Goal: Task Accomplishment & Management: Complete application form

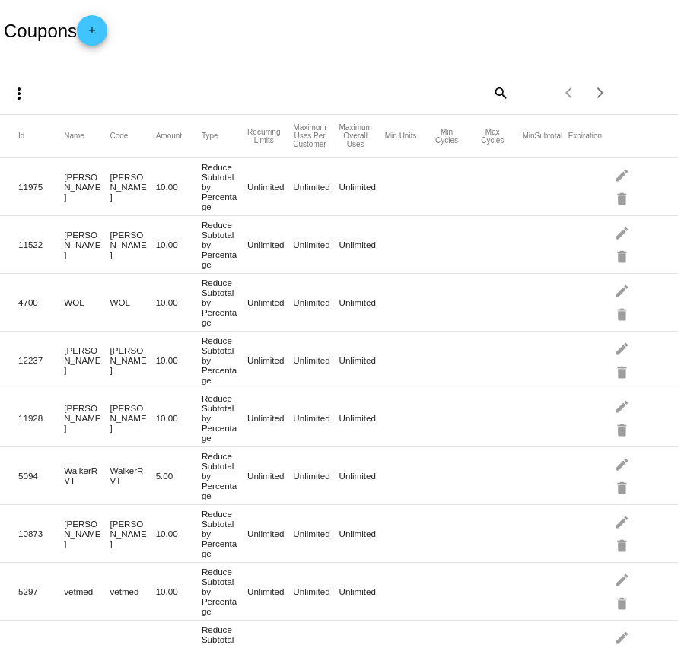
click at [98, 31] on mat-icon "add" at bounding box center [92, 34] width 18 height 18
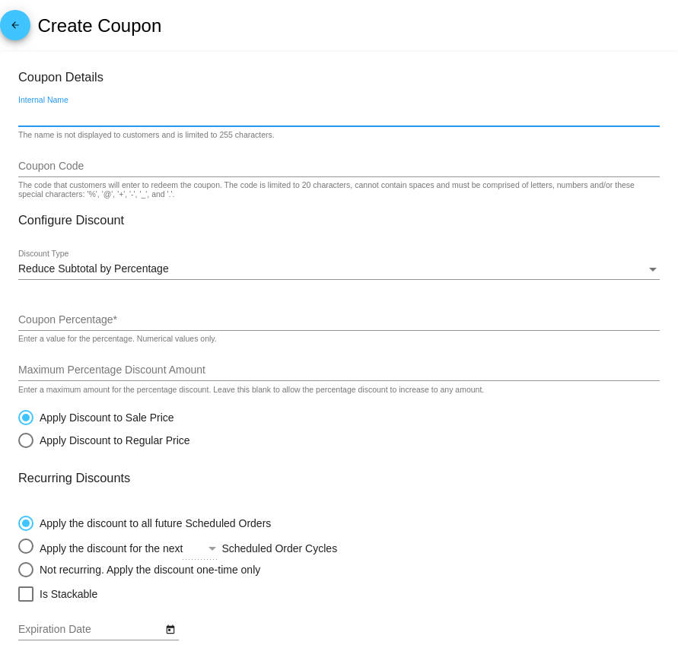
click at [59, 119] on input "Internal Name" at bounding box center [339, 116] width 642 height 12
paste input "BAHAVAVET5"
type input "BAHAVAVET5"
click at [46, 164] on input "Coupon Code" at bounding box center [339, 167] width 642 height 12
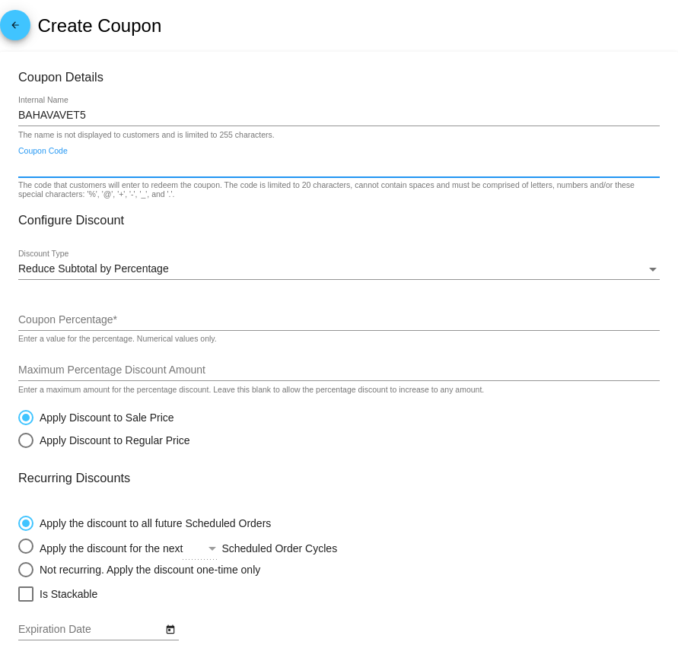
paste input "BAHAVAVET5"
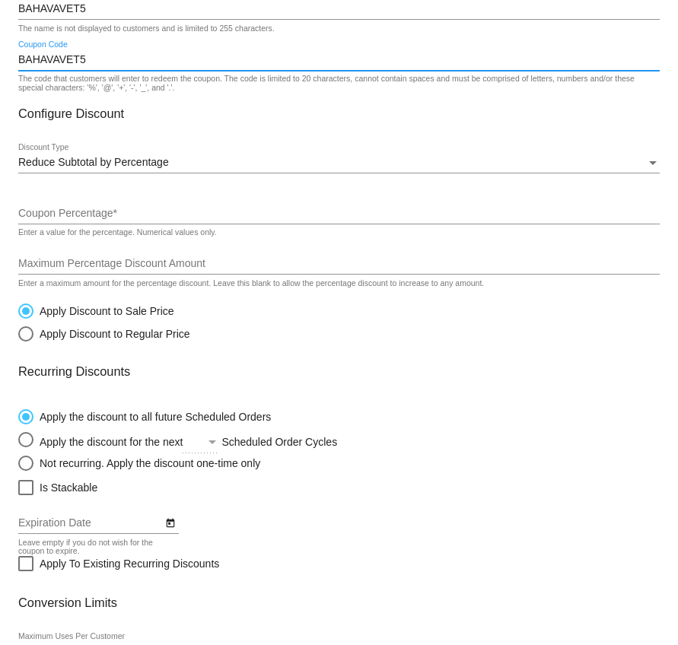
scroll to position [109, 0]
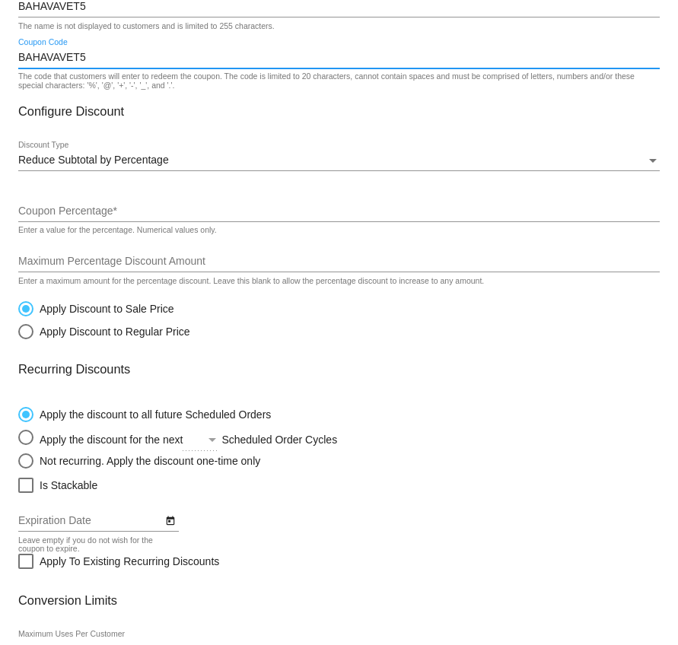
type input "BAHAVAVET5"
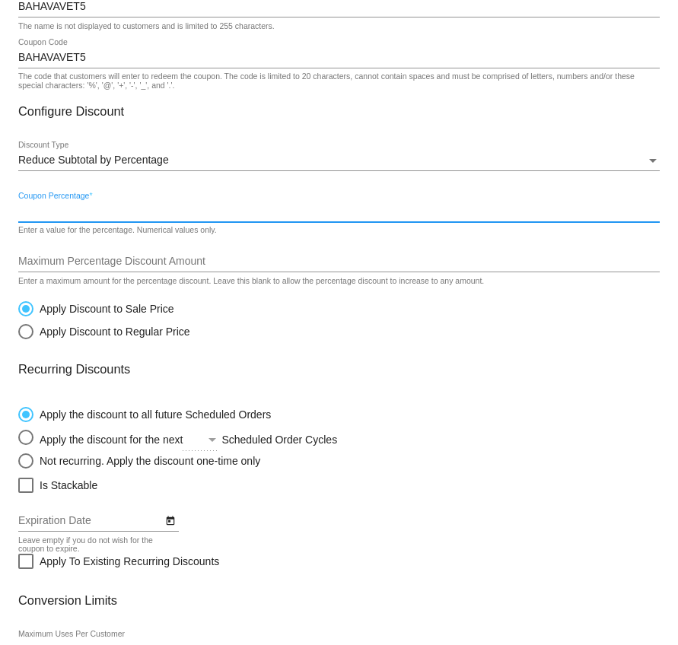
click at [43, 210] on input "Coupon Percentage *" at bounding box center [339, 212] width 642 height 12
type input "5"
click at [70, 268] on input "Maximum Percentage Discount Amount" at bounding box center [339, 262] width 642 height 12
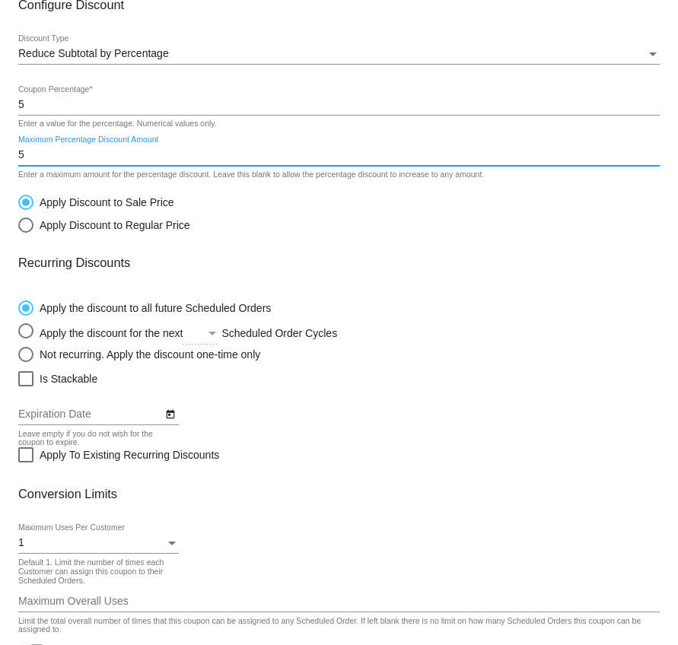
scroll to position [293, 0]
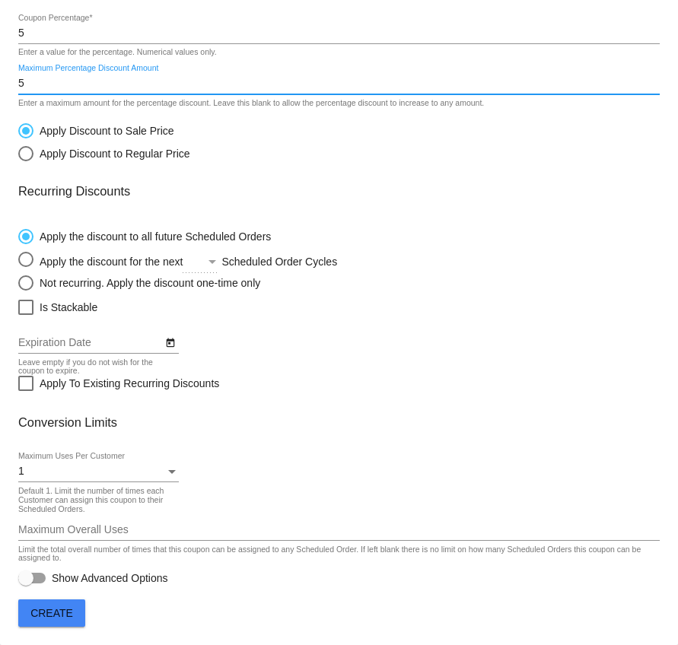
type input "5"
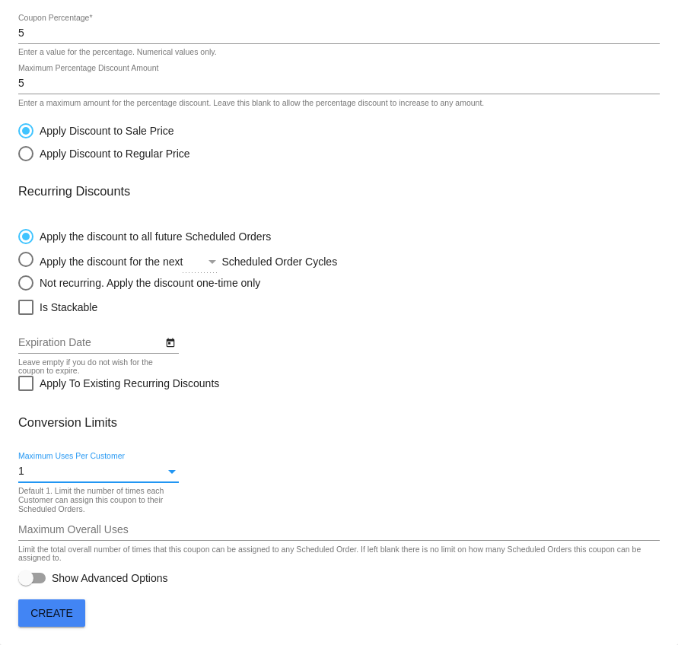
click at [52, 473] on div "1" at bounding box center [91, 472] width 147 height 12
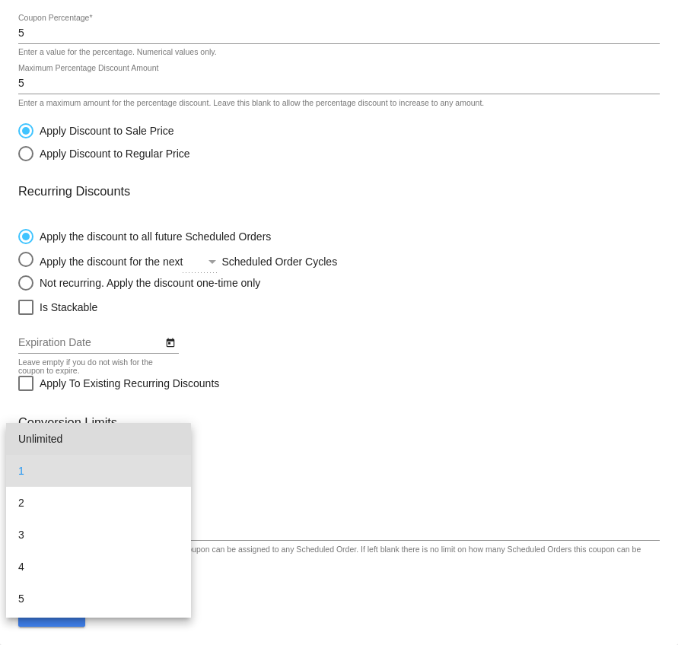
click at [56, 445] on span "Unlimited" at bounding box center [98, 439] width 161 height 32
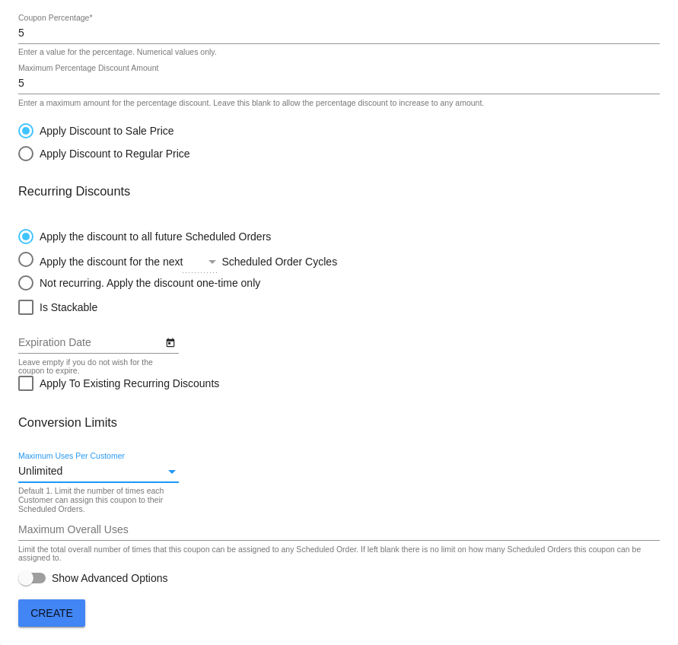
click at [37, 619] on span "Create" at bounding box center [51, 613] width 43 height 12
